Goal: Task Accomplishment & Management: Use online tool/utility

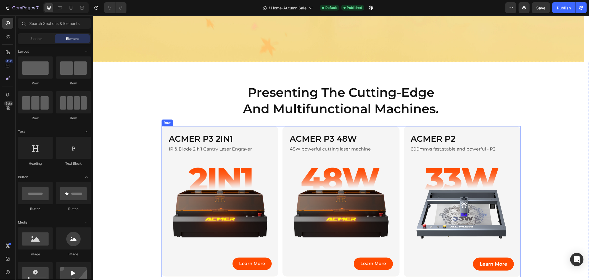
scroll to position [215, 0]
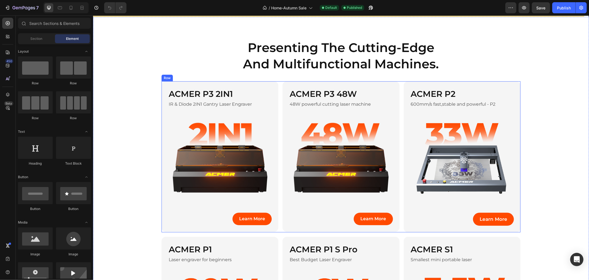
click at [278, 95] on div "ACMER P3 2IN1 Heading IR & Diode 2IN1 Gantry Laser Engraver Text Block Image Le…" at bounding box center [340, 156] width 359 height 151
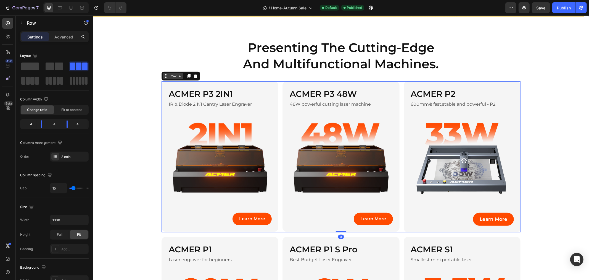
click at [172, 75] on div "Row" at bounding box center [172, 75] width 9 height 5
click at [144, 74] on div "presenting the cutting-edge and multifunctional machines. Heading Row ACMER P3 …" at bounding box center [341, 240] width 496 height 402
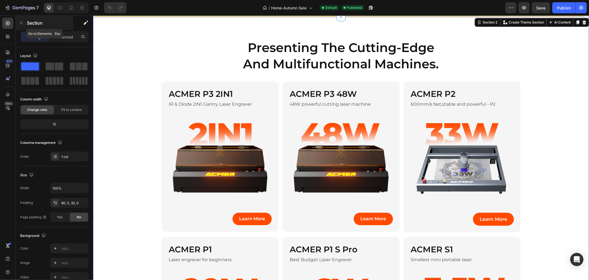
click at [32, 23] on p "Section" at bounding box center [49, 23] width 45 height 7
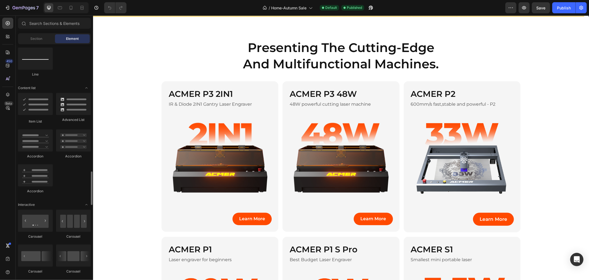
scroll to position [491, 0]
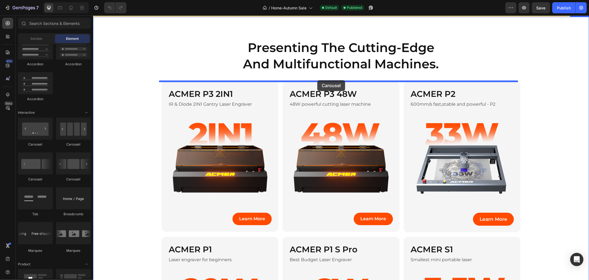
drag, startPoint x: 169, startPoint y: 149, endPoint x: 317, endPoint y: 80, distance: 163.4
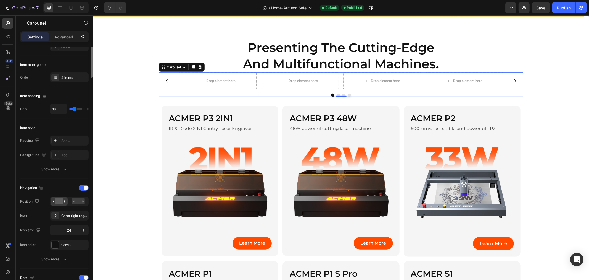
scroll to position [0, 0]
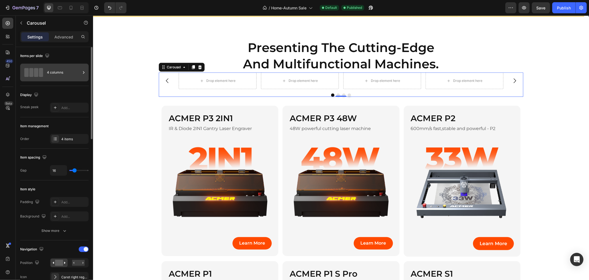
click at [73, 76] on div "4 columns" at bounding box center [64, 72] width 34 height 13
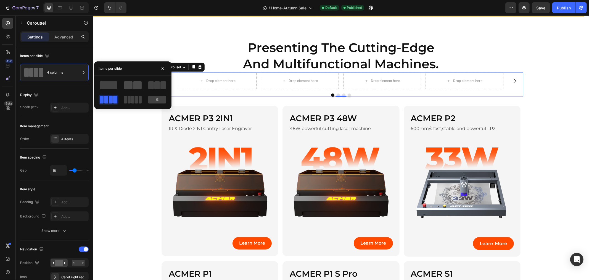
click at [139, 85] on span at bounding box center [137, 85] width 9 height 8
click at [170, 84] on div at bounding box center [132, 92] width 77 height 24
click at [161, 84] on span at bounding box center [164, 85] width 6 height 8
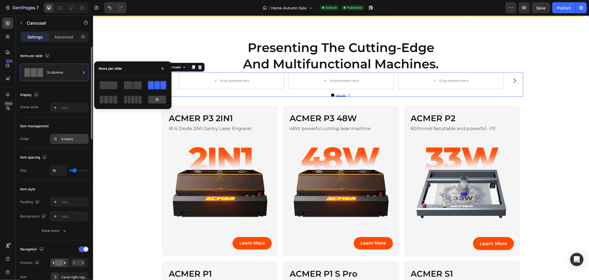
click at [70, 137] on div "4 items" at bounding box center [74, 138] width 26 height 5
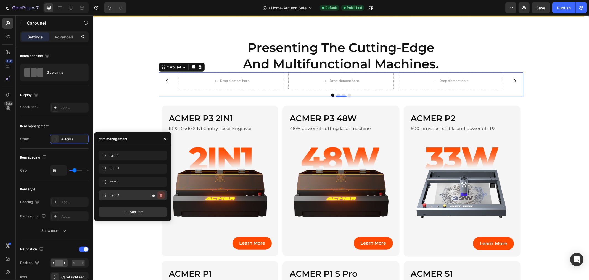
click at [164, 197] on button "button" at bounding box center [161, 195] width 8 height 8
click at [163, 197] on button "Delete" at bounding box center [157, 195] width 15 height 8
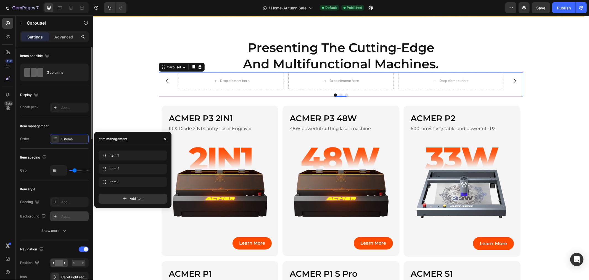
scroll to position [92, 0]
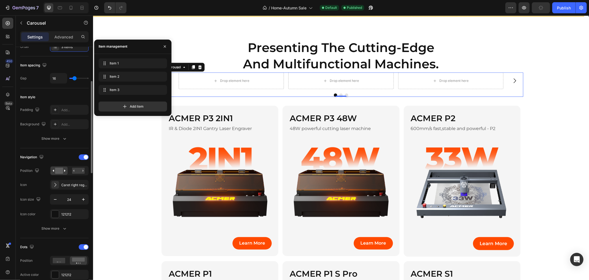
click at [86, 160] on div "Navigation" at bounding box center [54, 157] width 69 height 9
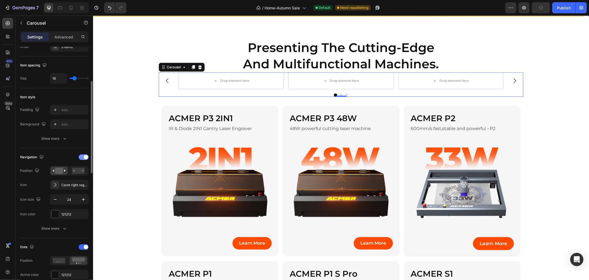
click at [85, 158] on span at bounding box center [86, 157] width 4 height 4
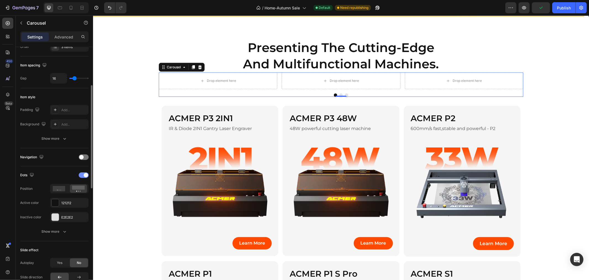
click at [83, 177] on div at bounding box center [84, 175] width 10 height 6
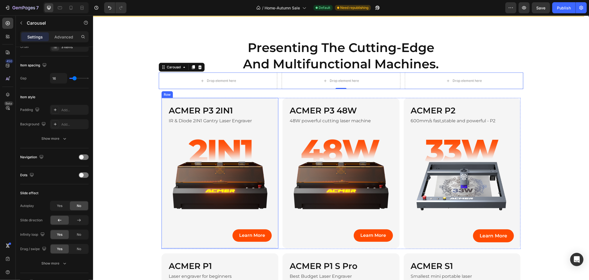
click at [257, 102] on div "ACMER P3 2IN1 Heading IR & Diode 2IN1 Gantry Laser Engraver Text Block Image Le…" at bounding box center [219, 173] width 117 height 150
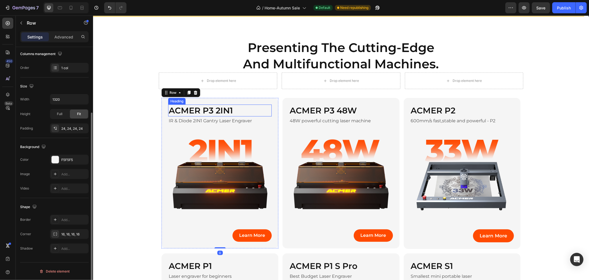
scroll to position [0, 0]
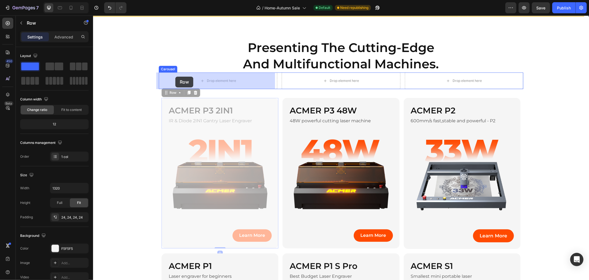
drag, startPoint x: 170, startPoint y: 92, endPoint x: 175, endPoint y: 76, distance: 16.4
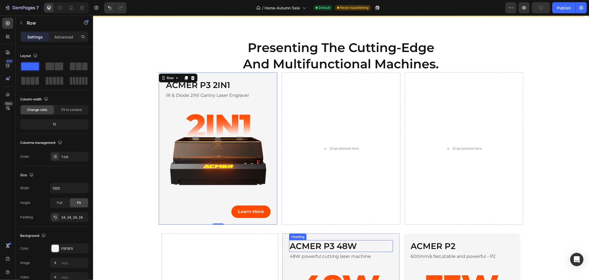
click at [289, 240] on h2 "ACMER P3 48W" at bounding box center [341, 246] width 104 height 12
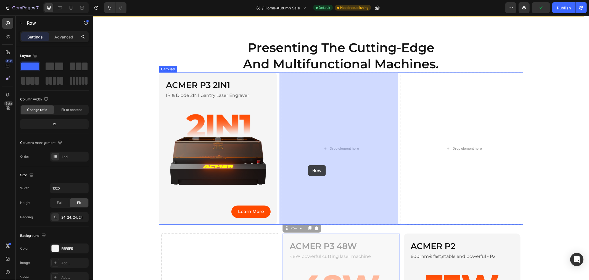
drag, startPoint x: 295, startPoint y: 219, endPoint x: 181, endPoint y: 204, distance: 115.7
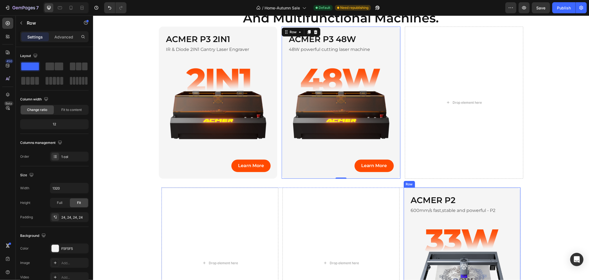
drag, startPoint x: 416, startPoint y: 191, endPoint x: 413, endPoint y: 189, distance: 3.2
click at [416, 191] on div "ACMER P2 Heading 600mm/s fast,stable and powerful - P2 Text Block Image Learn M…" at bounding box center [462, 262] width 117 height 151
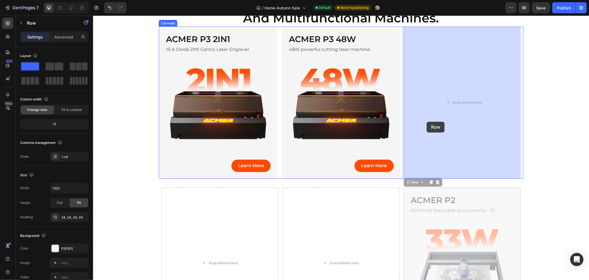
drag, startPoint x: 409, startPoint y: 184, endPoint x: 427, endPoint y: 121, distance: 64.8
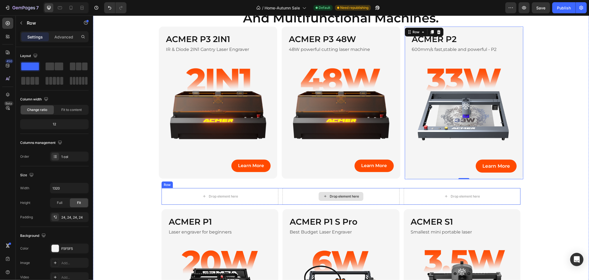
click at [264, 197] on div "Drop element here" at bounding box center [219, 196] width 117 height 17
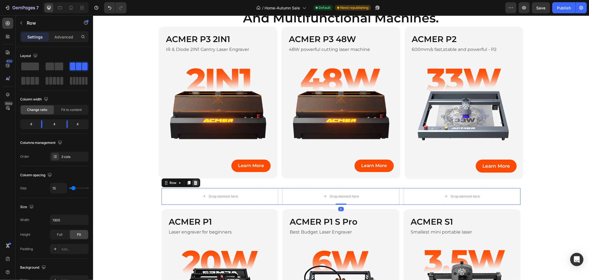
click at [195, 182] on icon at bounding box center [195, 182] width 4 height 4
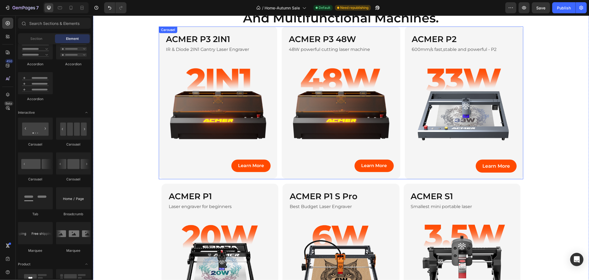
click at [276, 28] on div "ACMER P3 2IN1 Heading IR & Diode 2IN1 Gantry Laser Engraver Text Block Image Le…" at bounding box center [341, 102] width 365 height 153
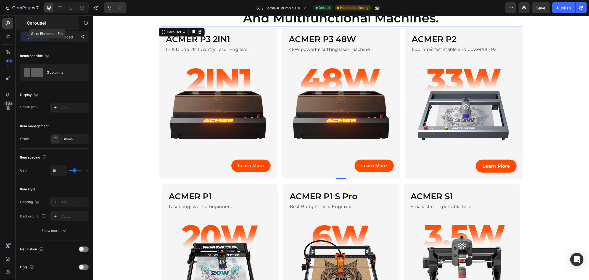
click at [32, 20] on p "Carousel" at bounding box center [50, 23] width 47 height 7
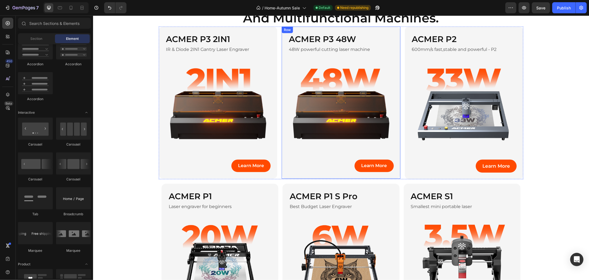
click at [282, 35] on div "ACMER P3 48W Heading 48W powerful cutting laser machine Text Block Image Learn …" at bounding box center [341, 102] width 119 height 152
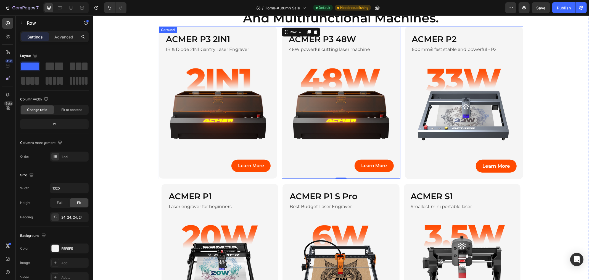
click at [275, 33] on div "ACMER P3 2IN1 Heading IR & Diode 2IN1 Gantry Laser Engraver Text Block Image Le…" at bounding box center [341, 102] width 365 height 153
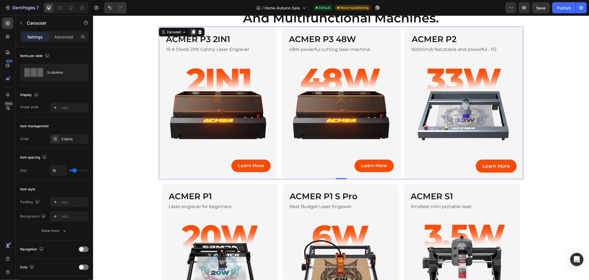
click at [192, 31] on icon at bounding box center [193, 32] width 3 height 4
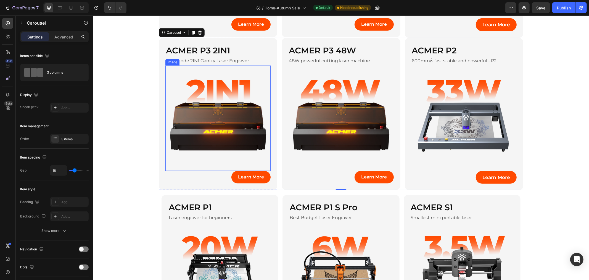
scroll to position [359, 0]
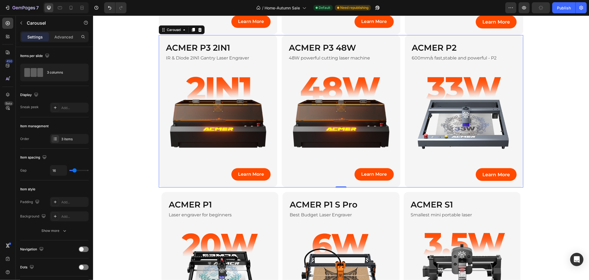
click at [63, 30] on div "Carousel" at bounding box center [47, 23] width 63 height 16
click at [63, 35] on p "Advanced" at bounding box center [63, 37] width 19 height 6
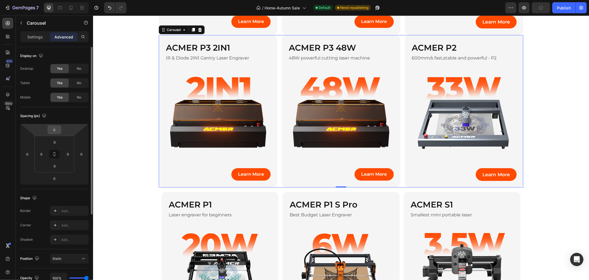
click at [55, 132] on input "0" at bounding box center [54, 129] width 11 height 8
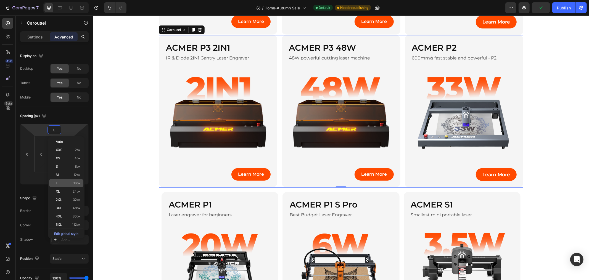
click at [70, 184] on p "L 16px" at bounding box center [68, 183] width 25 height 4
type input "16"
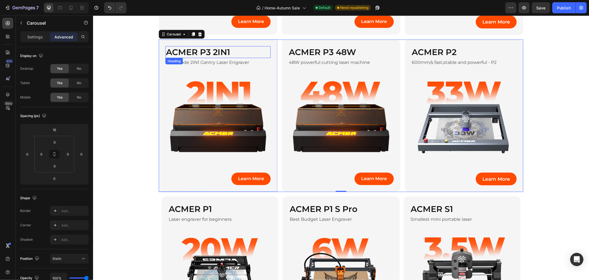
click at [263, 48] on h2 "ACMER P3 2IN1" at bounding box center [217, 52] width 105 height 12
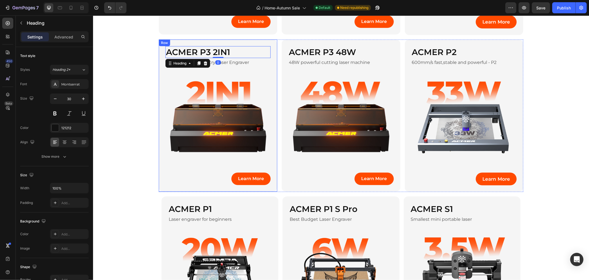
click at [268, 45] on div "ACMER P3 2IN1 Heading 0 IR & Diode 2IN1 Gantry Laser Engraver Text Block Image …" at bounding box center [218, 115] width 119 height 152
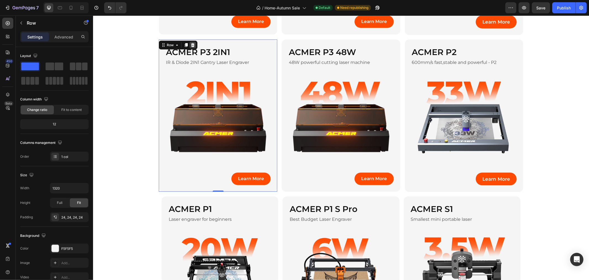
click at [191, 45] on icon at bounding box center [193, 45] width 4 height 4
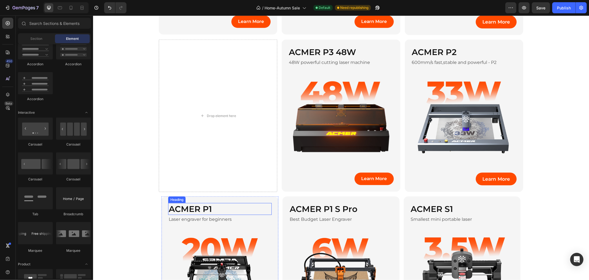
click at [247, 205] on h2 "ACMER P1" at bounding box center [220, 209] width 104 height 12
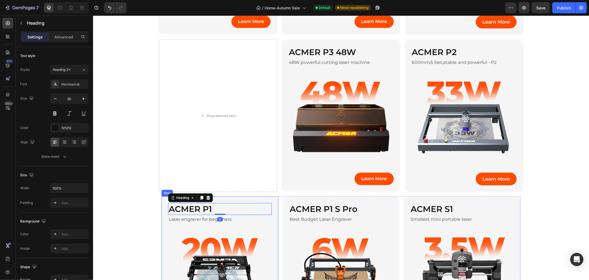
click at [257, 198] on div "ACMER P1 Heading 0 Laser engraver for beginners Text Block Image Learn More But…" at bounding box center [219, 271] width 117 height 150
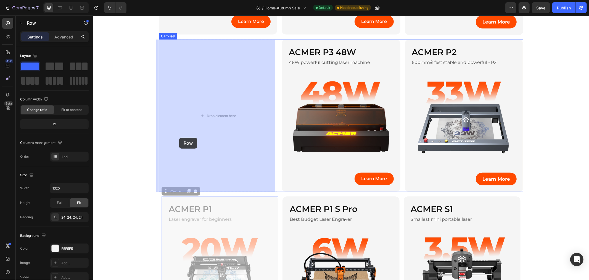
drag, startPoint x: 162, startPoint y: 189, endPoint x: 179, endPoint y: 137, distance: 54.8
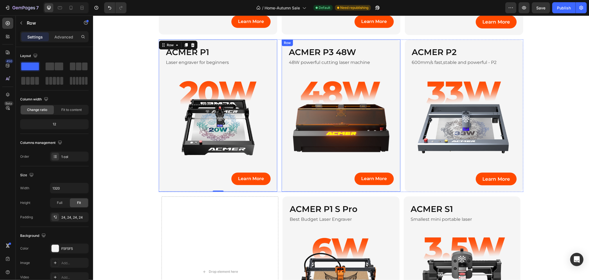
click at [283, 41] on div "Row" at bounding box center [287, 42] width 9 height 5
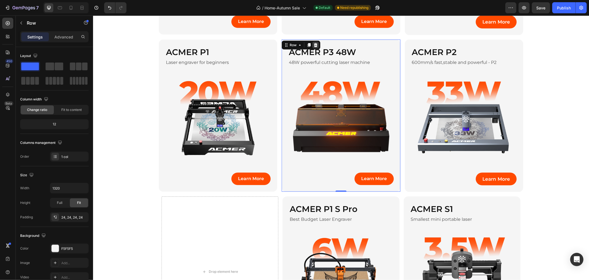
click at [314, 45] on icon at bounding box center [316, 45] width 4 height 4
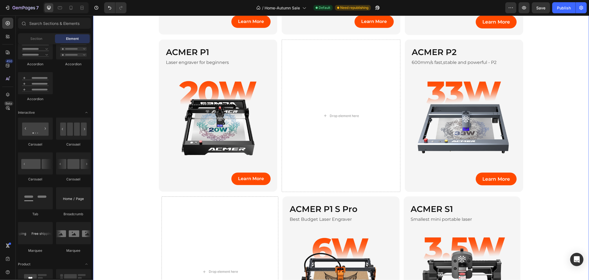
click at [283, 197] on div "ACMER P1 S Pro Heading Best Budget Laser Engraver Text Block Image Learn More B…" at bounding box center [340, 271] width 117 height 150
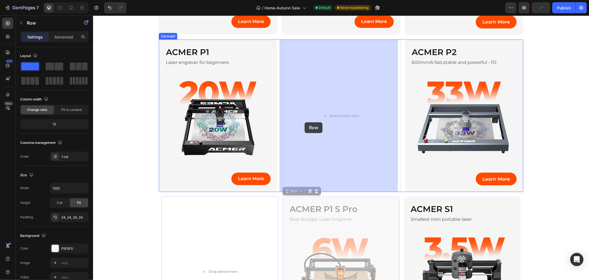
drag, startPoint x: 291, startPoint y: 191, endPoint x: 304, endPoint y: 122, distance: 70.2
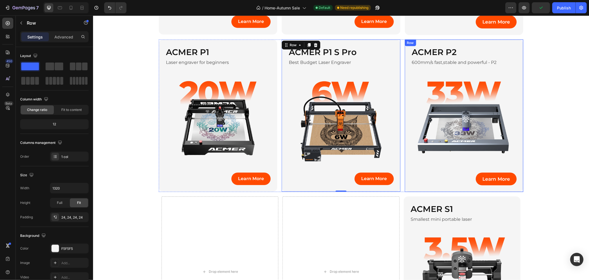
click at [479, 39] on div "ACMER P2 Heading 600mm/s fast,stable and powerful - P2 Text Block Image Learn M…" at bounding box center [464, 115] width 119 height 153
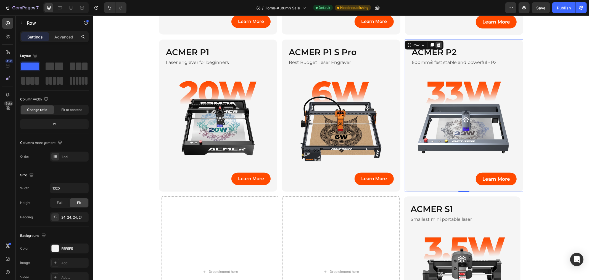
click at [437, 45] on icon at bounding box center [439, 45] width 4 height 4
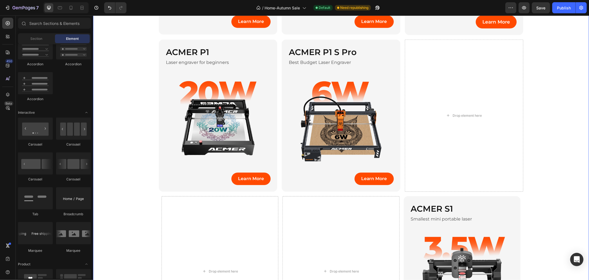
click at [413, 196] on div "ACMER S1 Heading Smallest mini portable laser Text Block Image Learn More Butto…" at bounding box center [462, 271] width 117 height 150
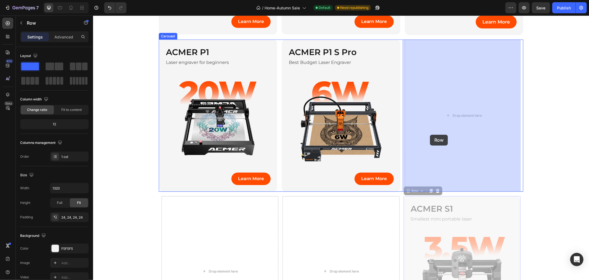
drag, startPoint x: 410, startPoint y: 188, endPoint x: 430, endPoint y: 134, distance: 57.3
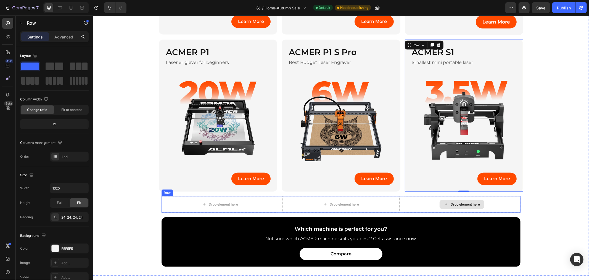
click at [426, 199] on div "Drop element here" at bounding box center [462, 204] width 117 height 17
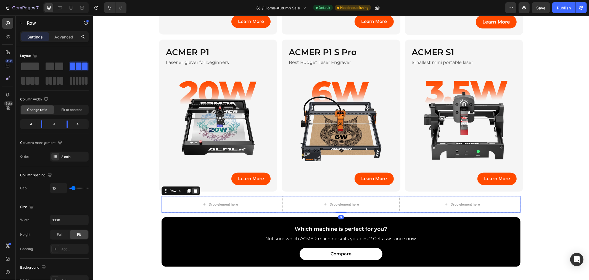
click at [193, 191] on icon at bounding box center [195, 190] width 4 height 4
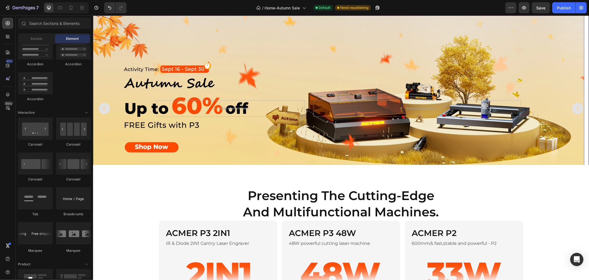
scroll to position [0, 0]
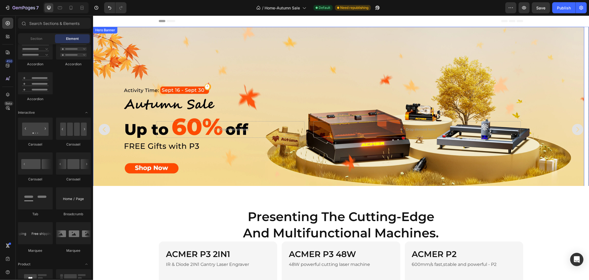
click at [305, 73] on div "Background Image" at bounding box center [339, 129] width 492 height 205
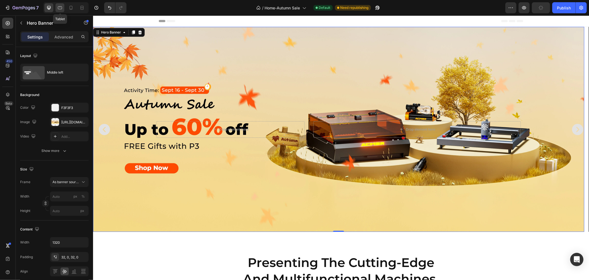
click at [61, 10] on icon at bounding box center [60, 8] width 6 height 6
type input "100%"
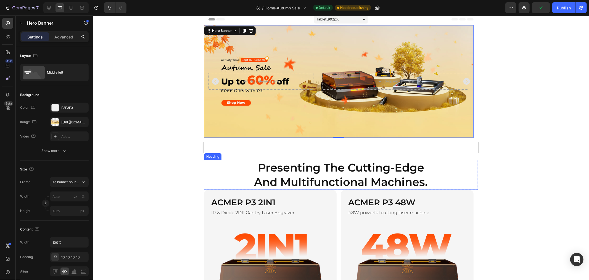
scroll to position [61, 0]
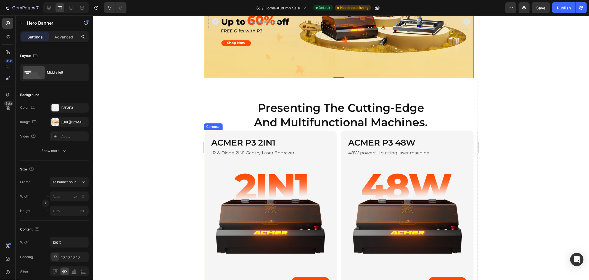
click at [339, 154] on div "ACMER P3 2IN1 Heading IR & Diode 2IN1 Gantry Laser Engraver Text Block Image Le…" at bounding box center [341, 213] width 274 height 166
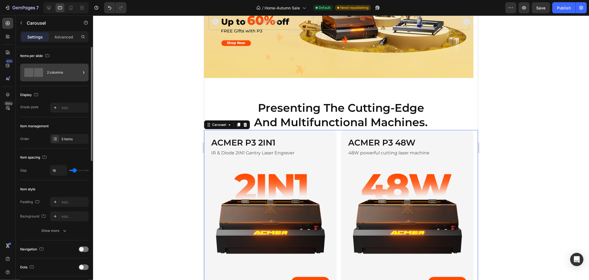
click at [64, 77] on div "2 columns" at bounding box center [64, 72] width 34 height 13
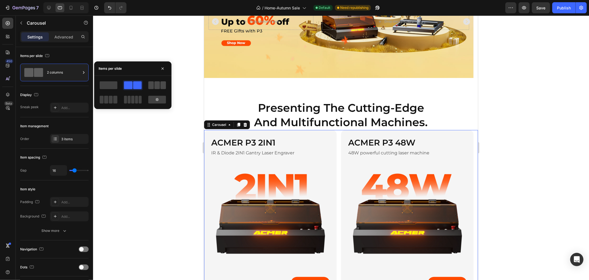
click at [157, 87] on span at bounding box center [157, 85] width 6 height 8
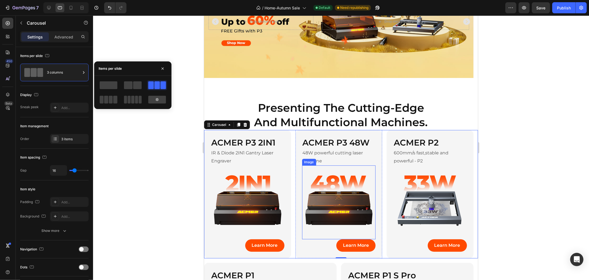
scroll to position [153, 0]
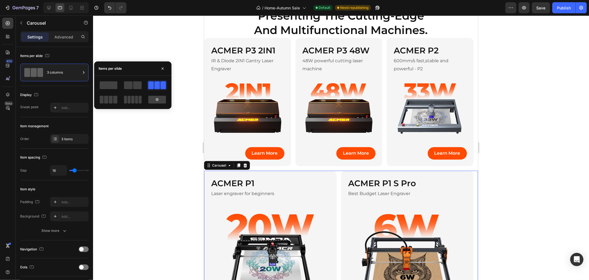
click at [338, 176] on div "ACMER P1 Heading Laser engraver for beginners Text Block Image Learn More Butto…" at bounding box center [341, 253] width 274 height 166
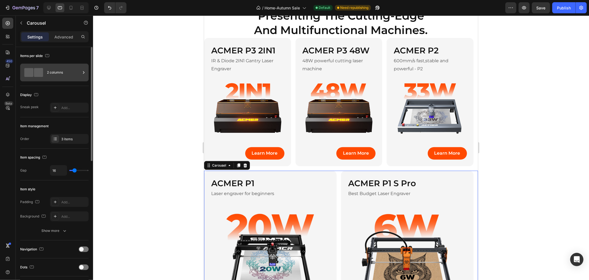
click at [63, 71] on div "2 columns" at bounding box center [64, 72] width 34 height 13
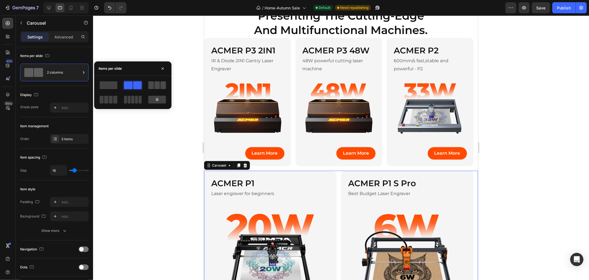
click at [158, 86] on span at bounding box center [157, 85] width 6 height 8
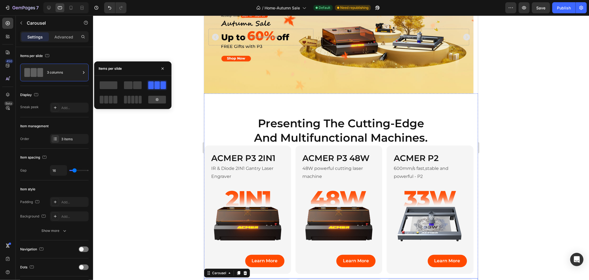
scroll to position [0, 0]
